Goal: Task Accomplishment & Management: Complete application form

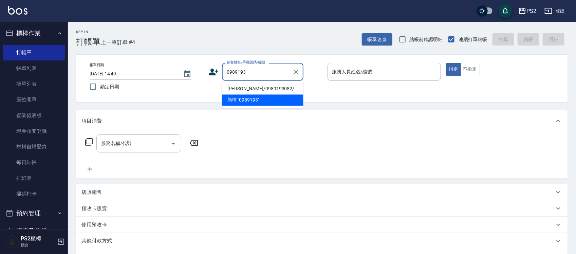
type input "[PERSON_NAME]/0989193082/"
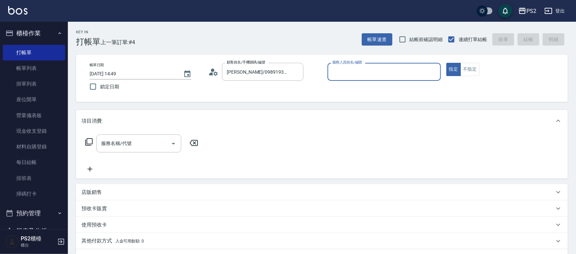
click at [212, 67] on icon at bounding box center [214, 72] width 10 height 10
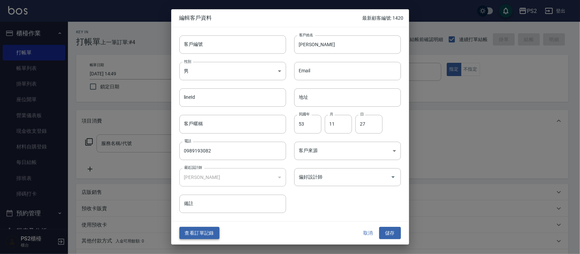
click at [212, 236] on button "查看訂單記錄" at bounding box center [199, 233] width 40 height 13
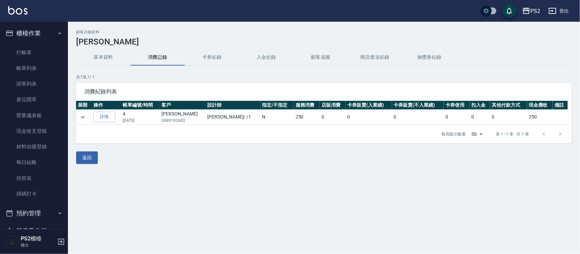
click at [111, 119] on link "詳情" at bounding box center [104, 117] width 22 height 11
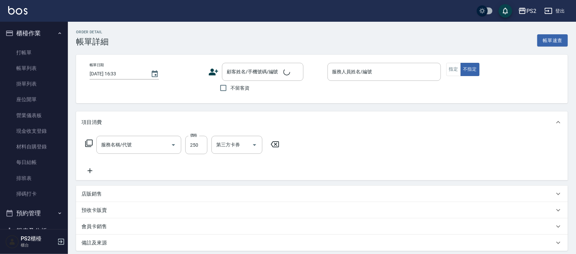
type input "[DATE] 08:00"
type input "Polly-1"
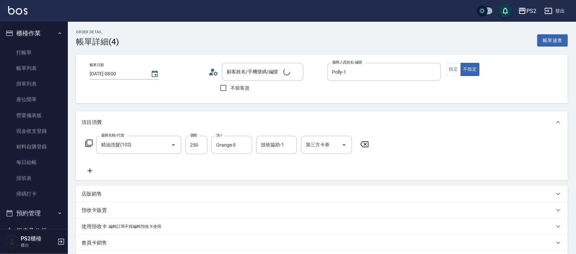
type input "精油洗髮(102)"
type input "[PERSON_NAME]/0989193082/"
click at [43, 48] on link "打帳單" at bounding box center [34, 53] width 62 height 16
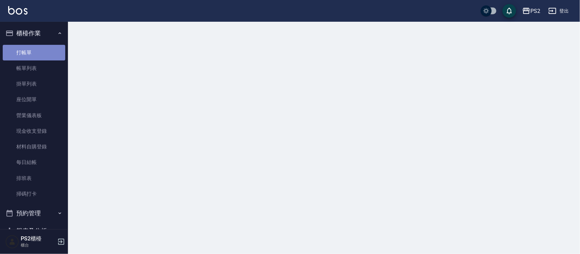
click at [43, 48] on link "打帳單" at bounding box center [34, 53] width 62 height 16
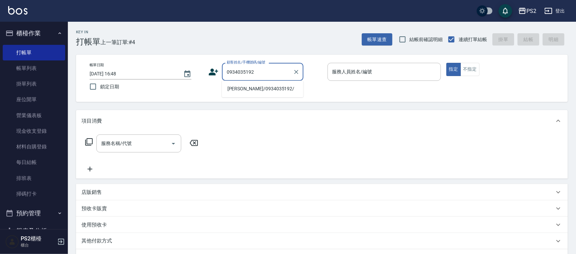
type input "[PERSON_NAME]/0934035192/"
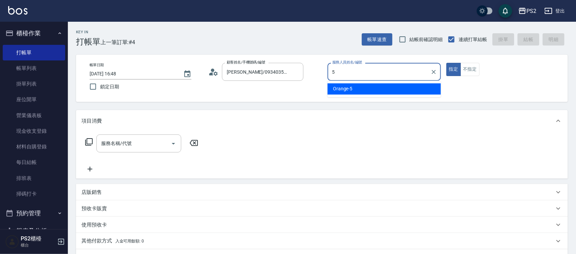
type input "Orange-5"
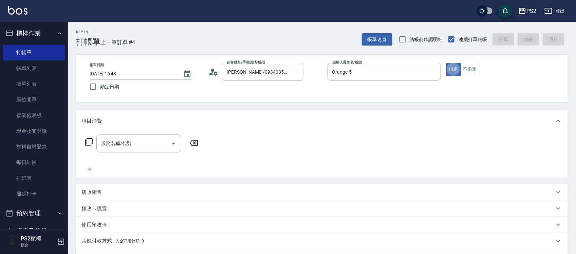
type button "true"
click at [476, 68] on button "不指定" at bounding box center [470, 69] width 19 height 13
click at [135, 141] on input "服務名稱/代號" at bounding box center [134, 144] width 69 height 12
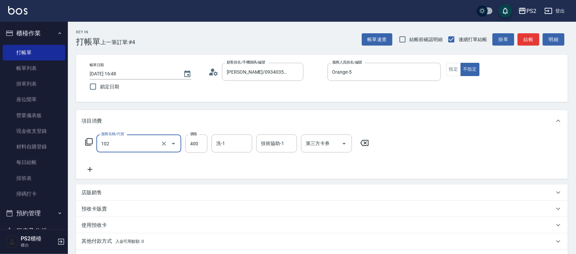
type input "精油洗髮(102)"
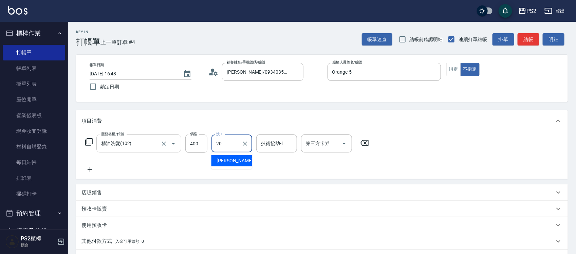
type input "[PERSON_NAME]-20"
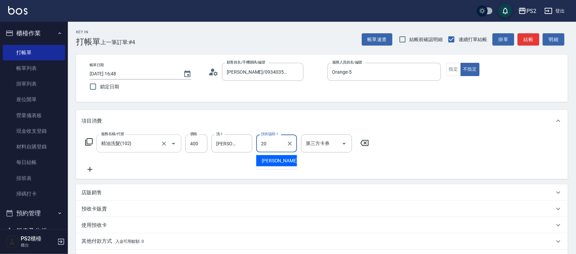
type input "[PERSON_NAME]-20"
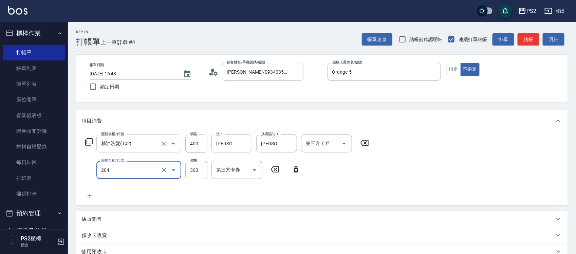
type input "C級單剪300(204)"
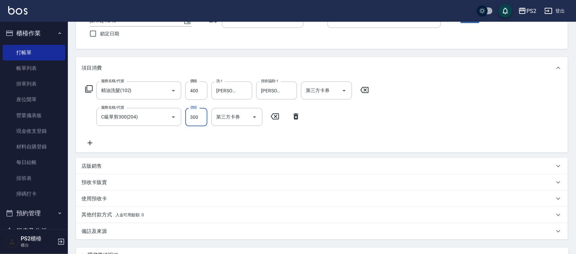
scroll to position [114, 0]
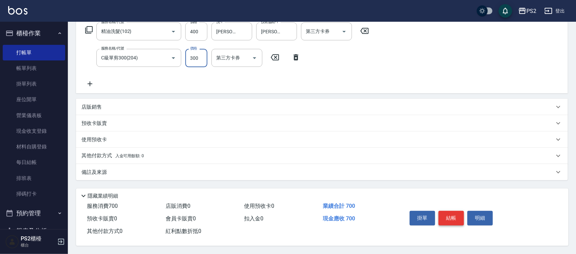
click at [459, 217] on button "結帳" at bounding box center [451, 218] width 25 height 14
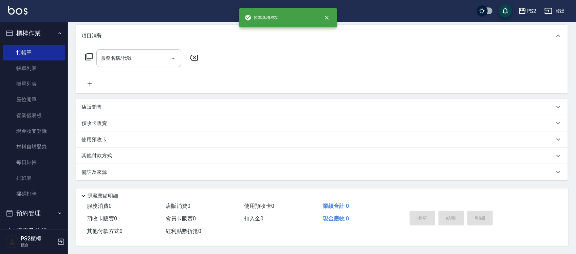
scroll to position [0, 0]
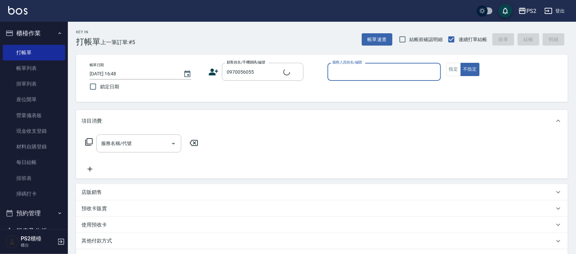
type input "[PERSON_NAME]/0970056055/"
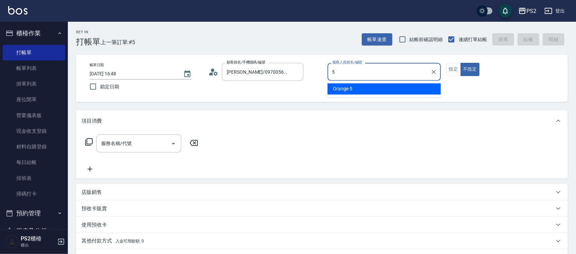
type input "Orange-5"
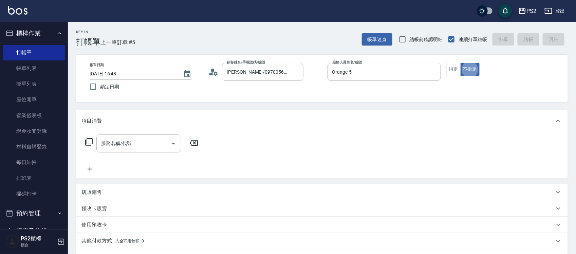
type button "false"
click at [461, 71] on button "不指定" at bounding box center [470, 69] width 19 height 13
click at [458, 71] on button "指定" at bounding box center [454, 69] width 15 height 13
click at [123, 136] on div "服務名稱/代號" at bounding box center [138, 144] width 85 height 18
type input "2"
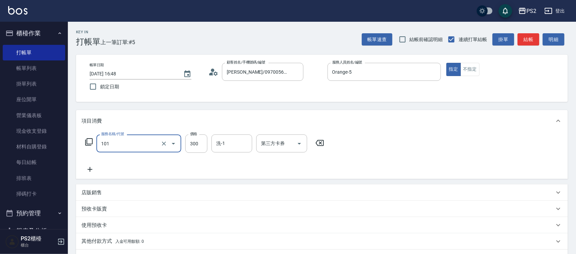
type input "洗髮(101)"
type input "400"
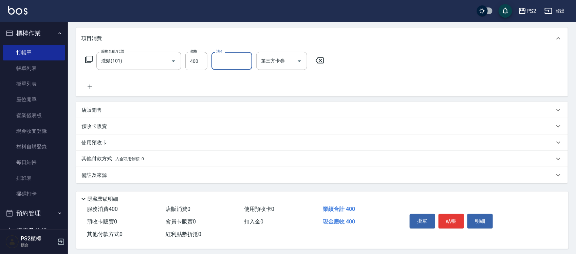
scroll to position [88, 0]
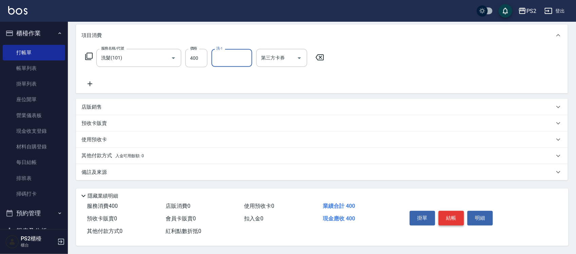
click at [460, 216] on button "結帳" at bounding box center [451, 218] width 25 height 14
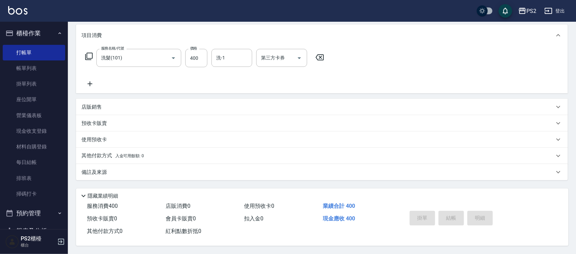
type input "[DATE] 16:49"
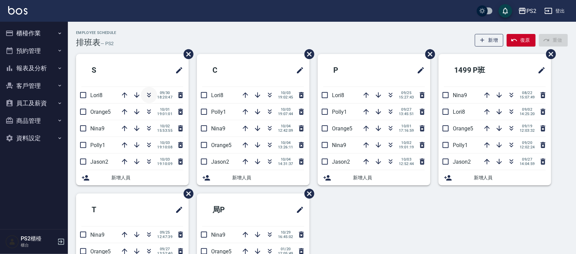
click at [147, 95] on icon "button" at bounding box center [149, 95] width 8 height 8
